Goal: Register for event/course

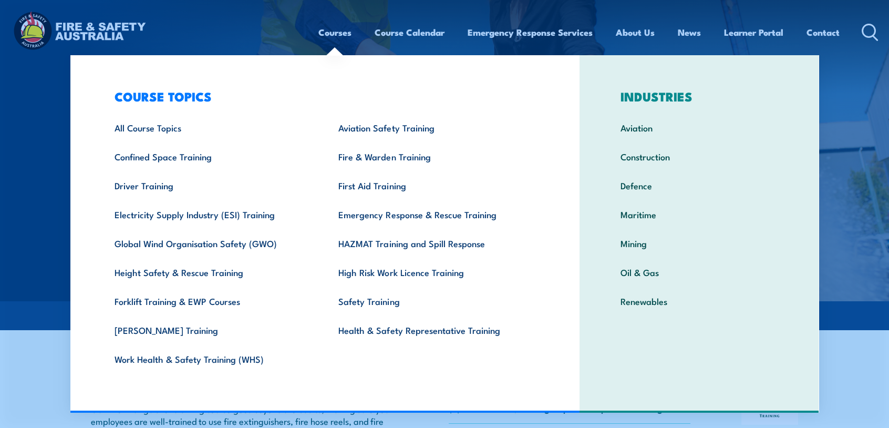
click at [335, 34] on link "Courses" at bounding box center [335, 32] width 33 height 28
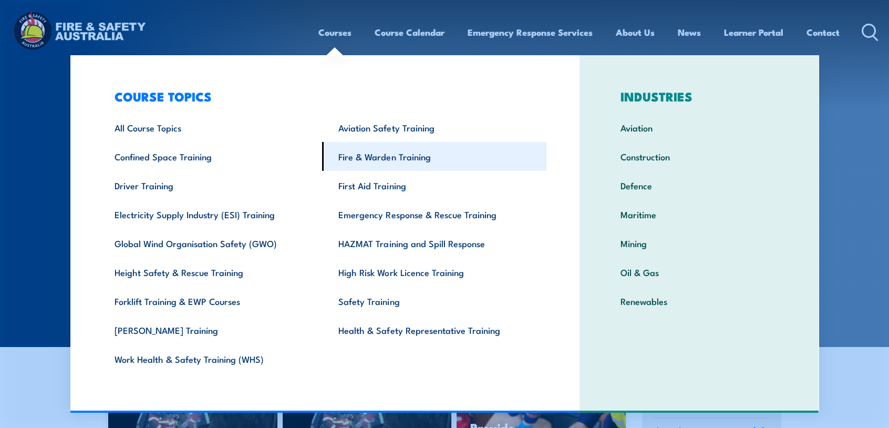
click at [375, 160] on link "Fire & Warden Training" at bounding box center [434, 156] width 224 height 29
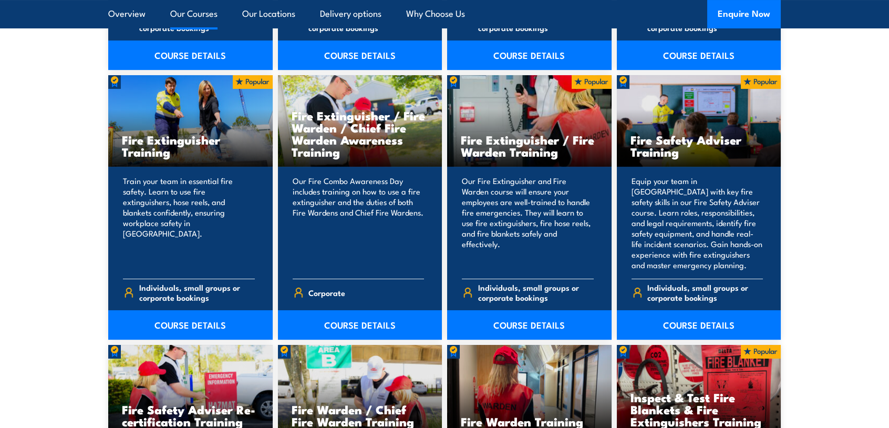
scroll to position [1156, 0]
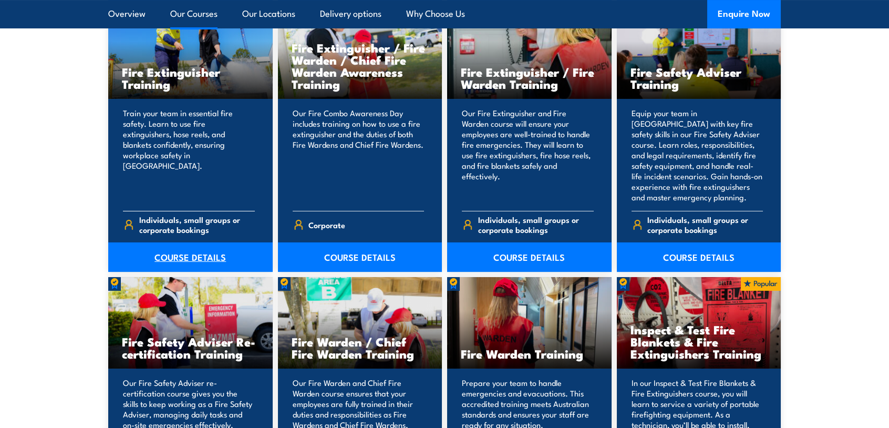
click at [186, 255] on link "COURSE DETAILS" at bounding box center [190, 256] width 165 height 29
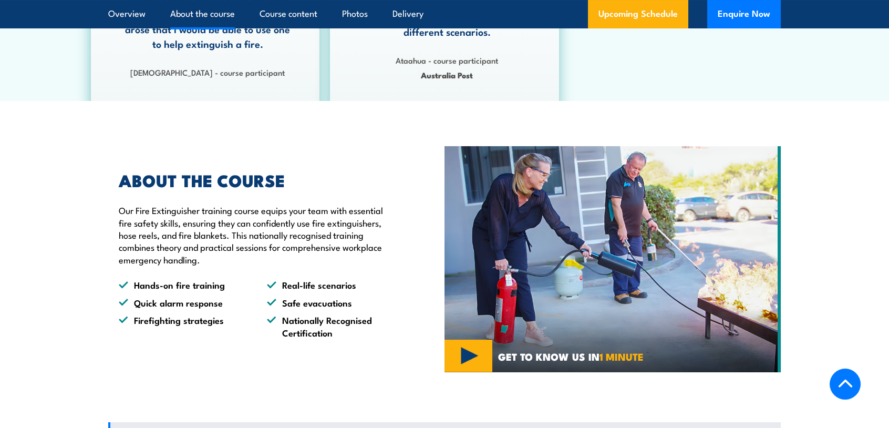
scroll to position [526, 0]
